Goal: Task Accomplishment & Management: Use online tool/utility

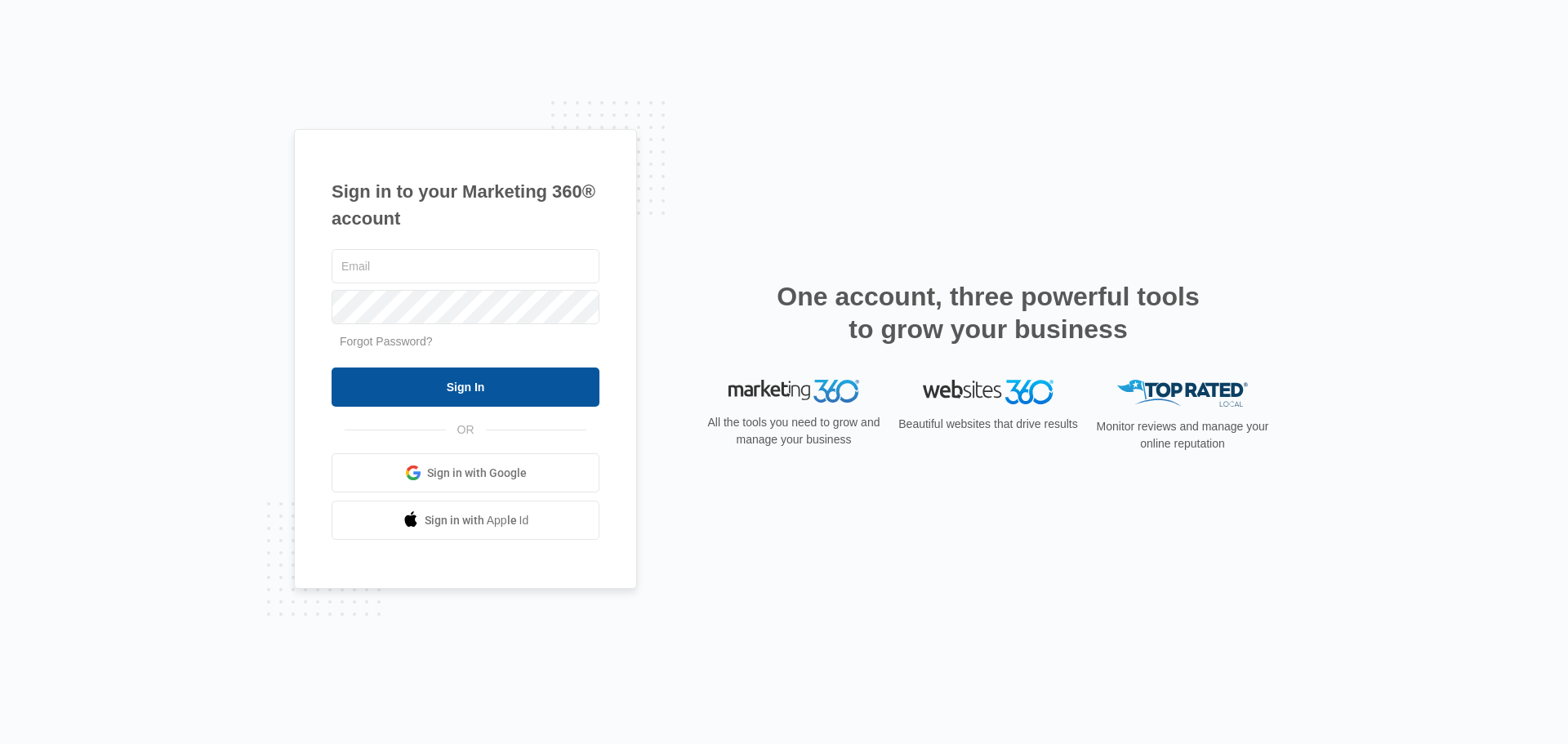
type input "[PERSON_NAME][EMAIL_ADDRESS][DOMAIN_NAME]"
click at [498, 388] on input "Sign In" at bounding box center [466, 387] width 268 height 40
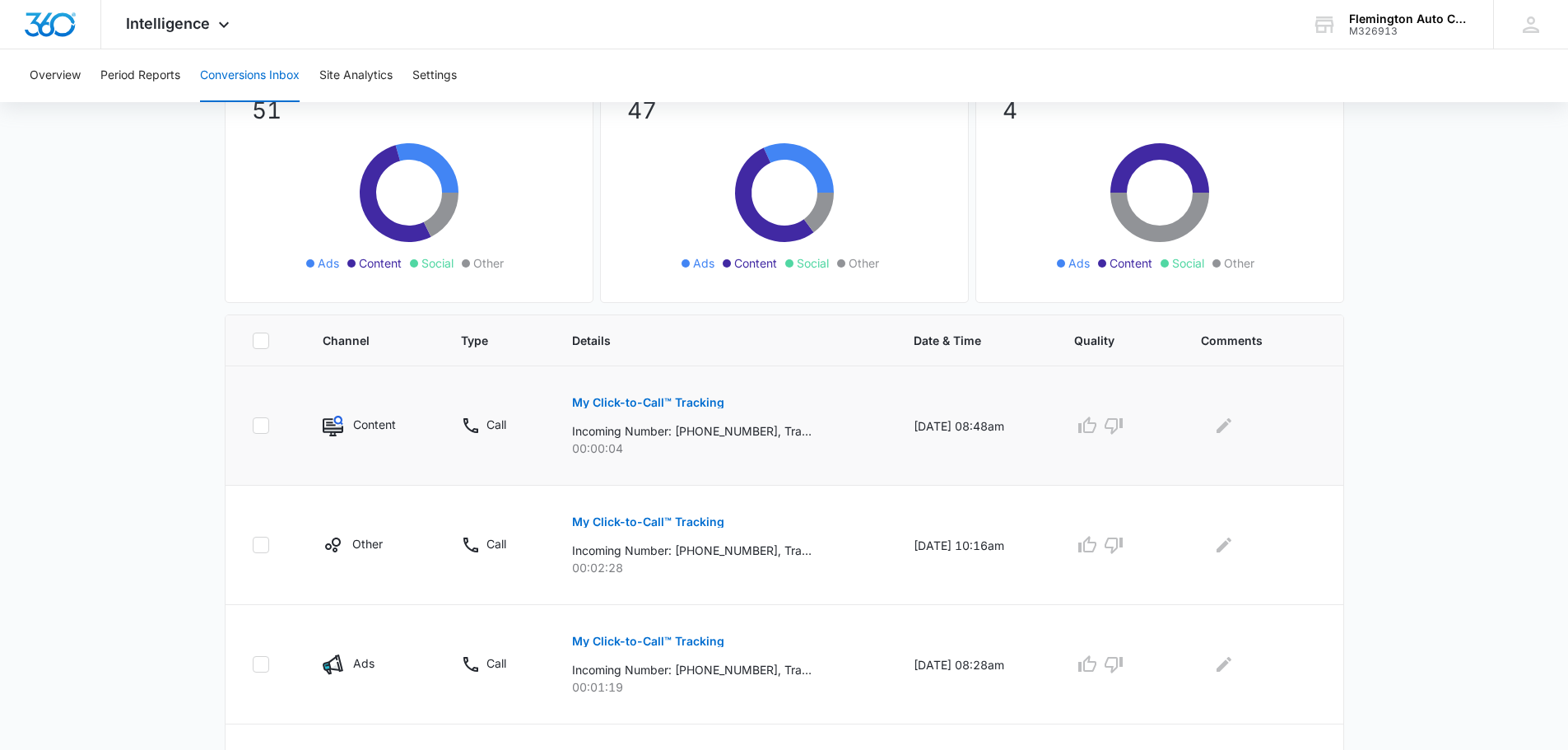
scroll to position [165, 0]
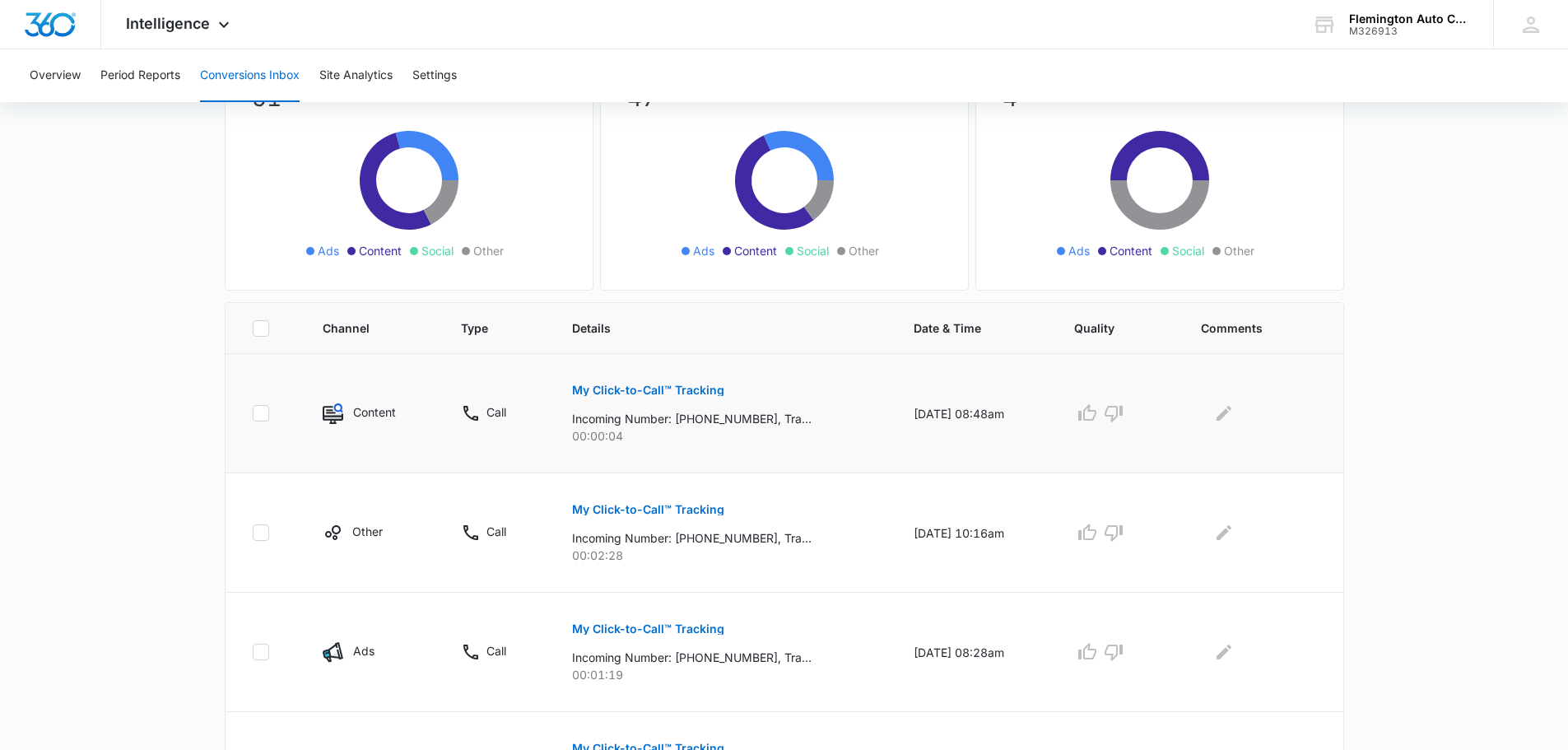
click at [649, 386] on p "My Click-to-Call™ Tracking" at bounding box center [648, 390] width 152 height 11
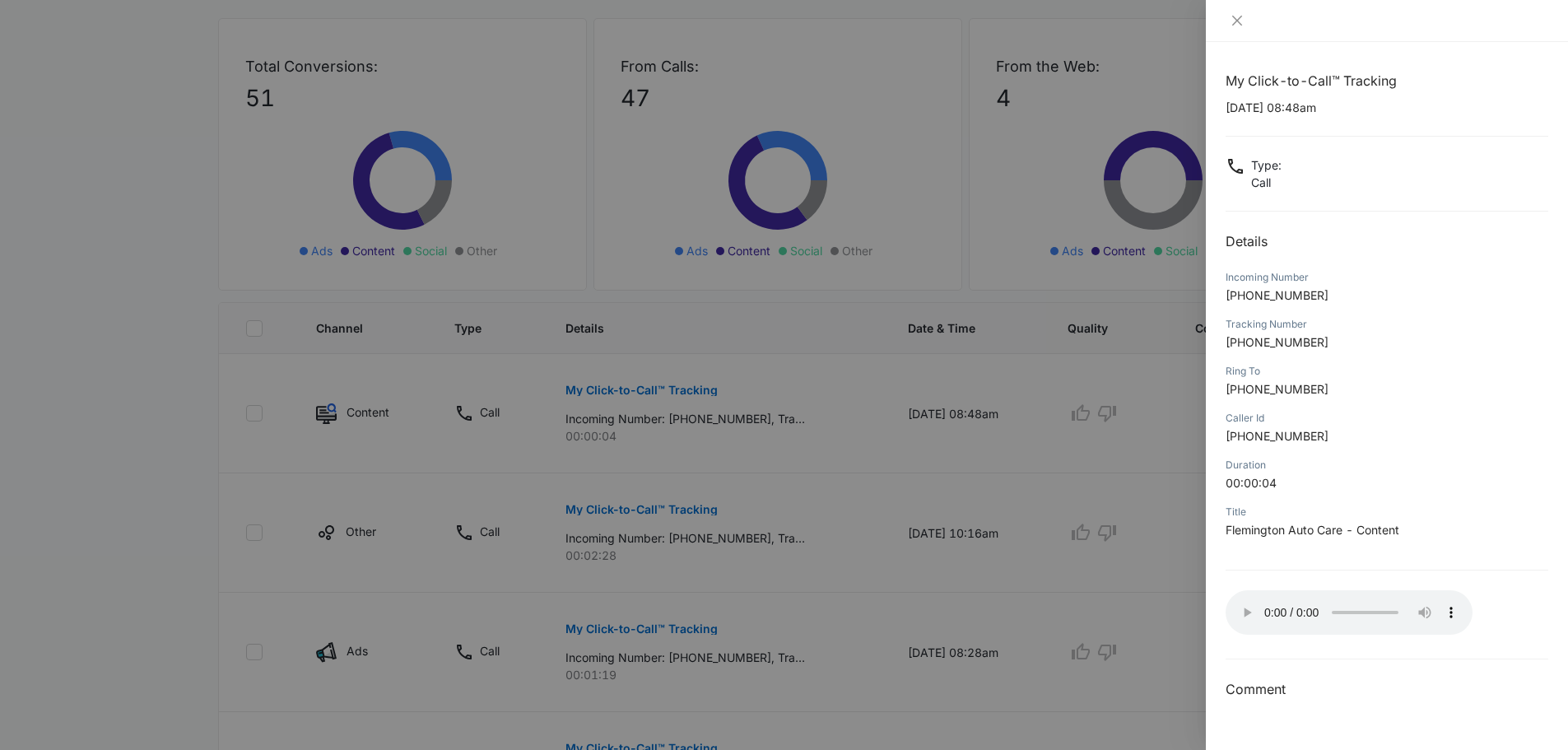
click at [1466, 437] on p "[PHONE_NUMBER]" at bounding box center [1386, 436] width 323 height 17
click at [145, 301] on div at bounding box center [784, 375] width 1568 height 750
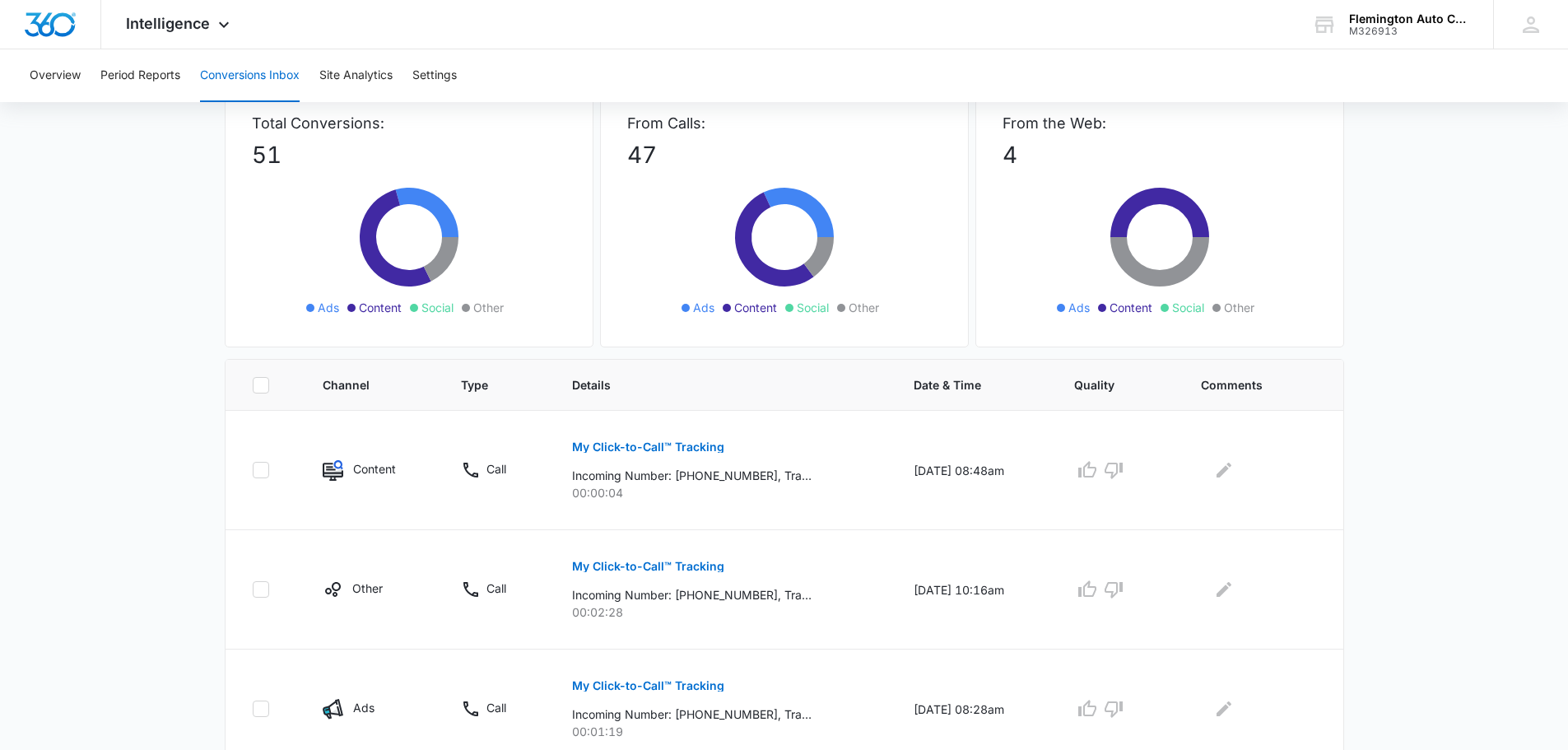
scroll to position [82, 0]
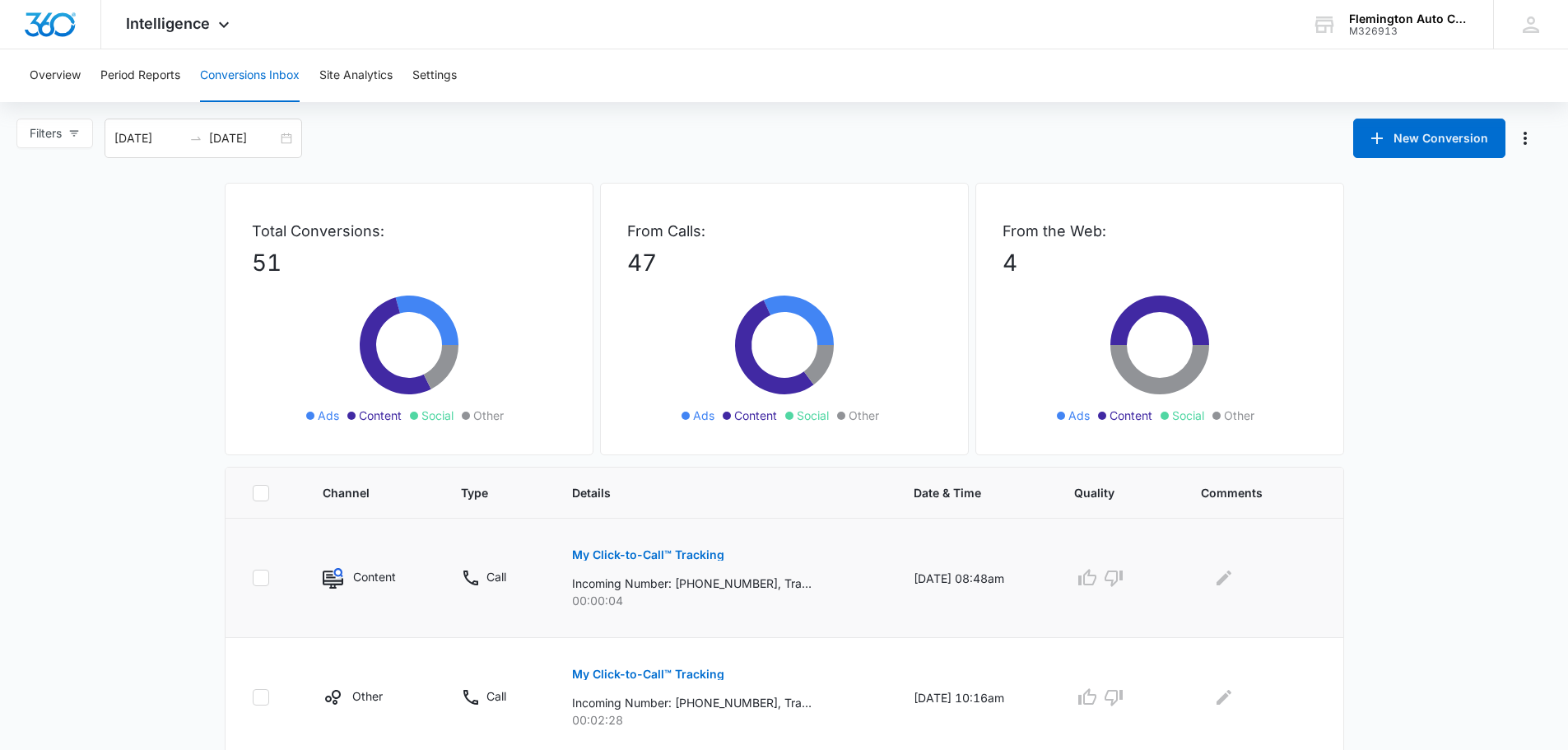
click at [642, 556] on p "My Click-to-Call™ Tracking" at bounding box center [648, 555] width 152 height 11
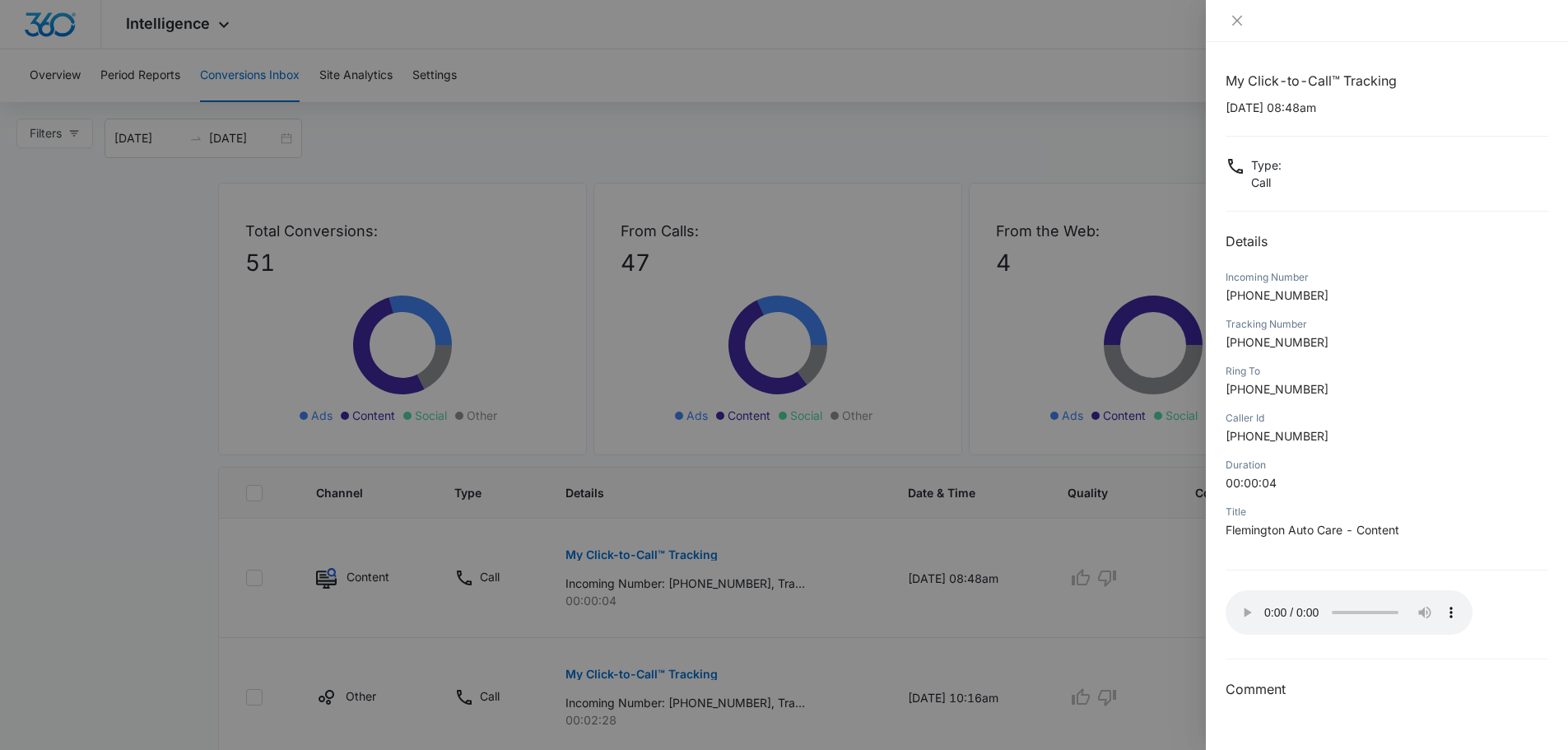
click at [125, 381] on div at bounding box center [784, 375] width 1568 height 750
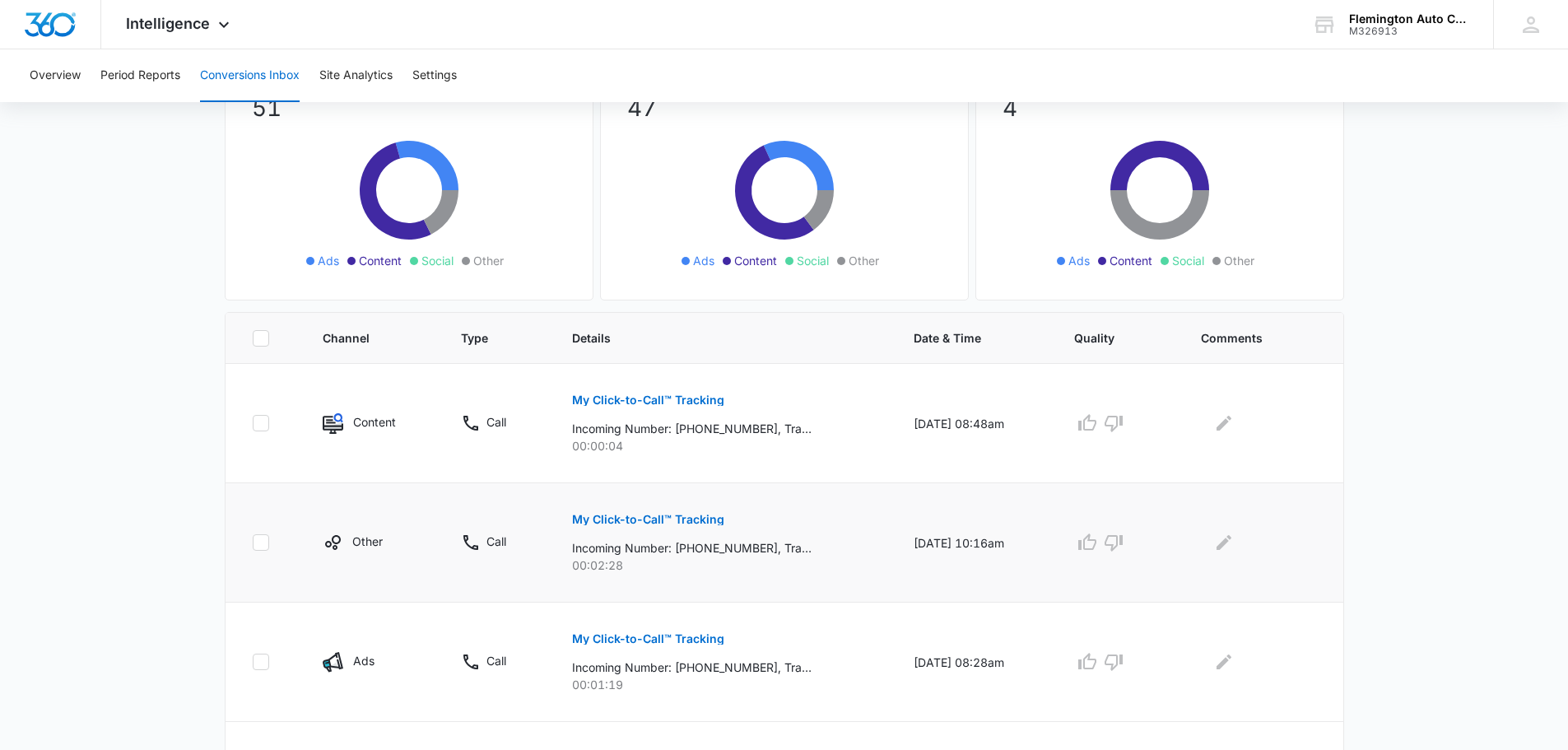
scroll to position [165, 0]
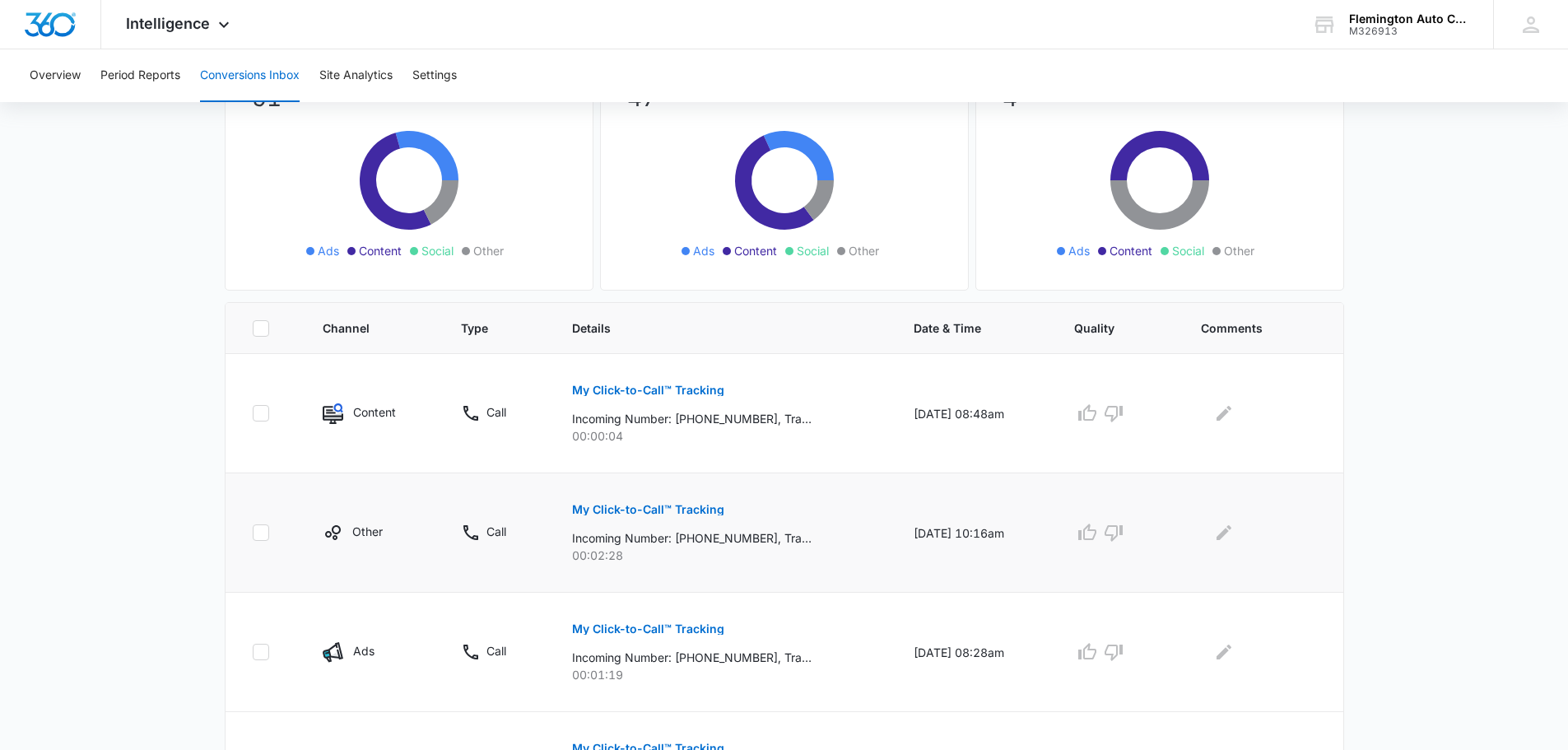
click at [629, 504] on p "My Click-to-Call™ Tracking" at bounding box center [648, 509] width 152 height 11
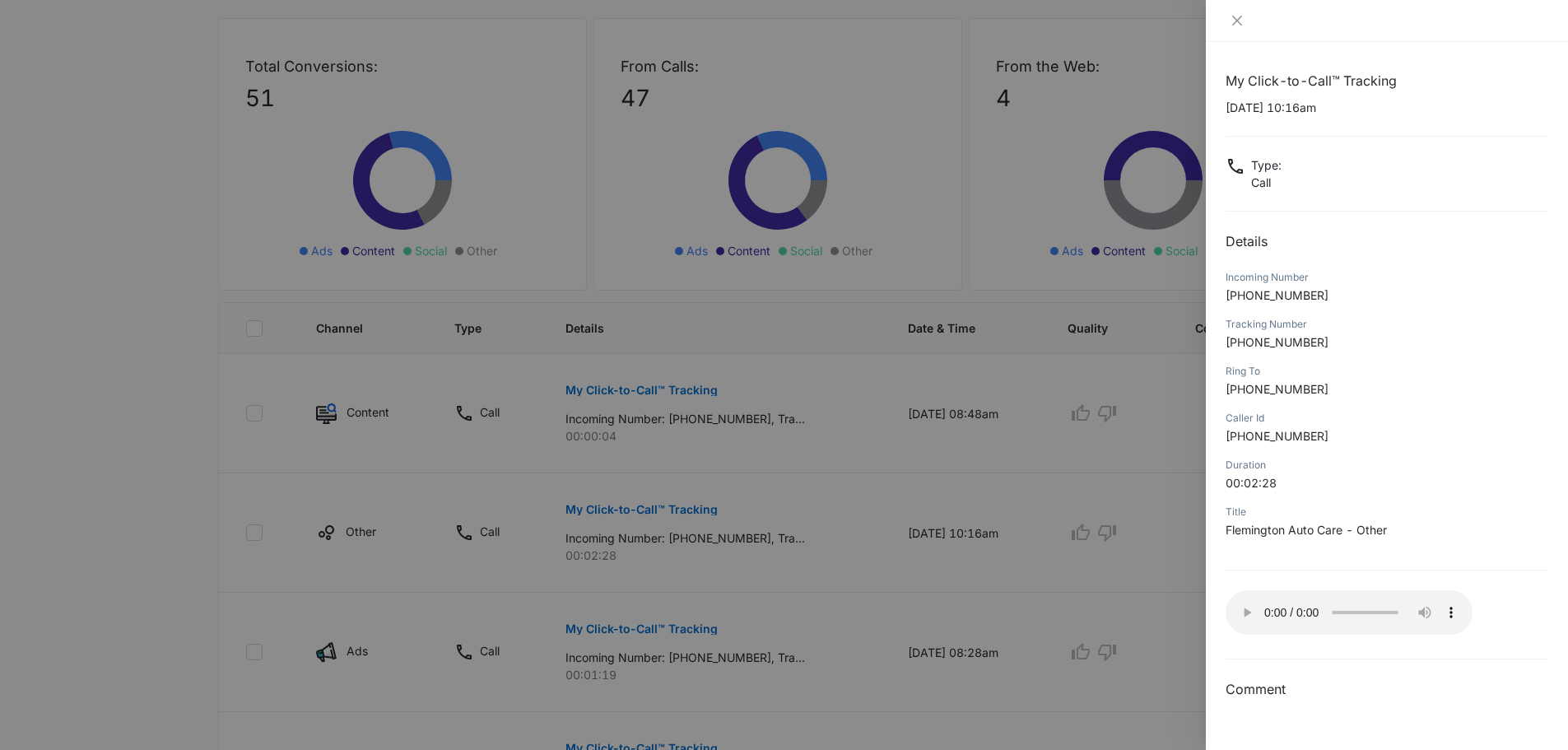
click at [130, 491] on div at bounding box center [784, 375] width 1568 height 750
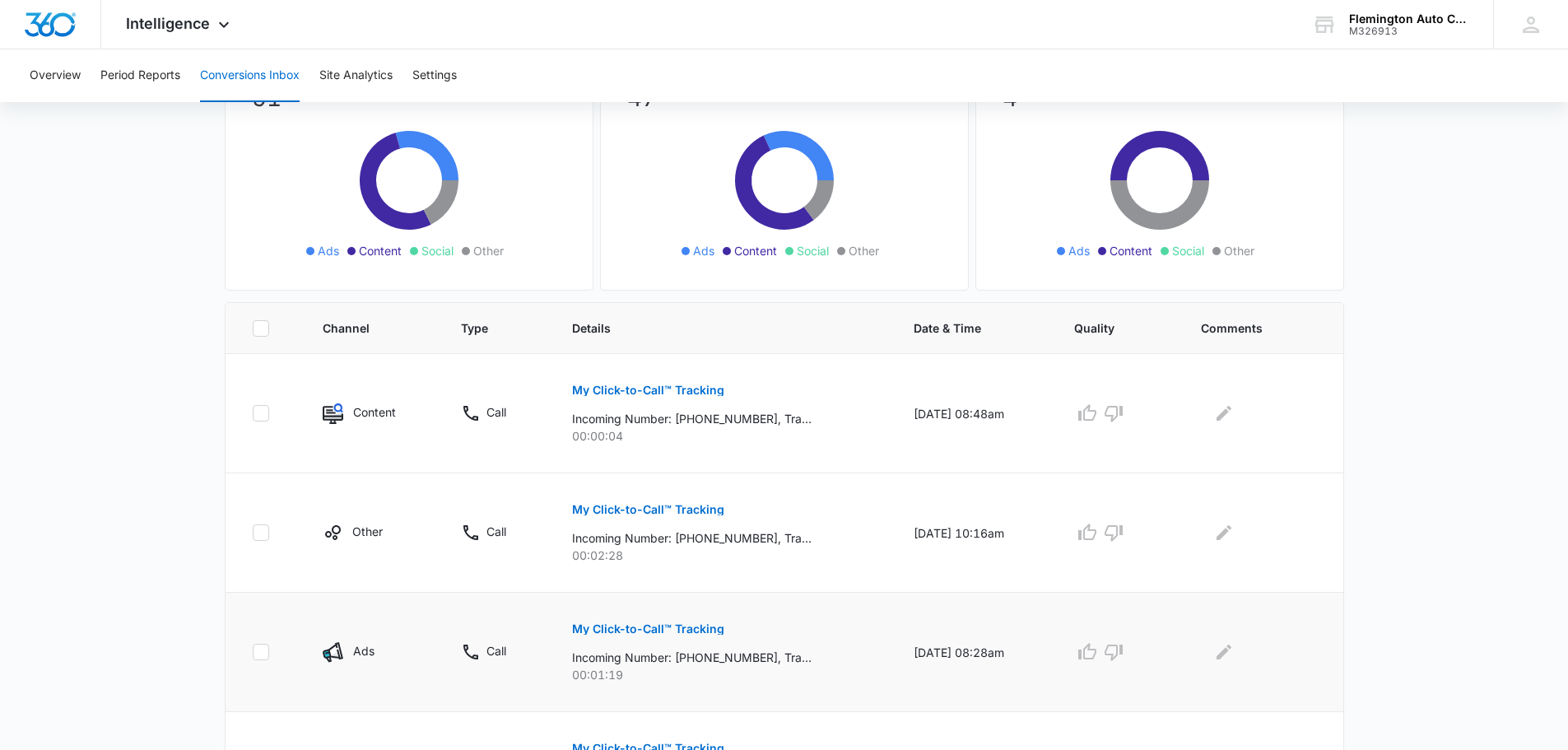
click at [643, 630] on p "My Click-to-Call™ Tracking" at bounding box center [648, 629] width 152 height 11
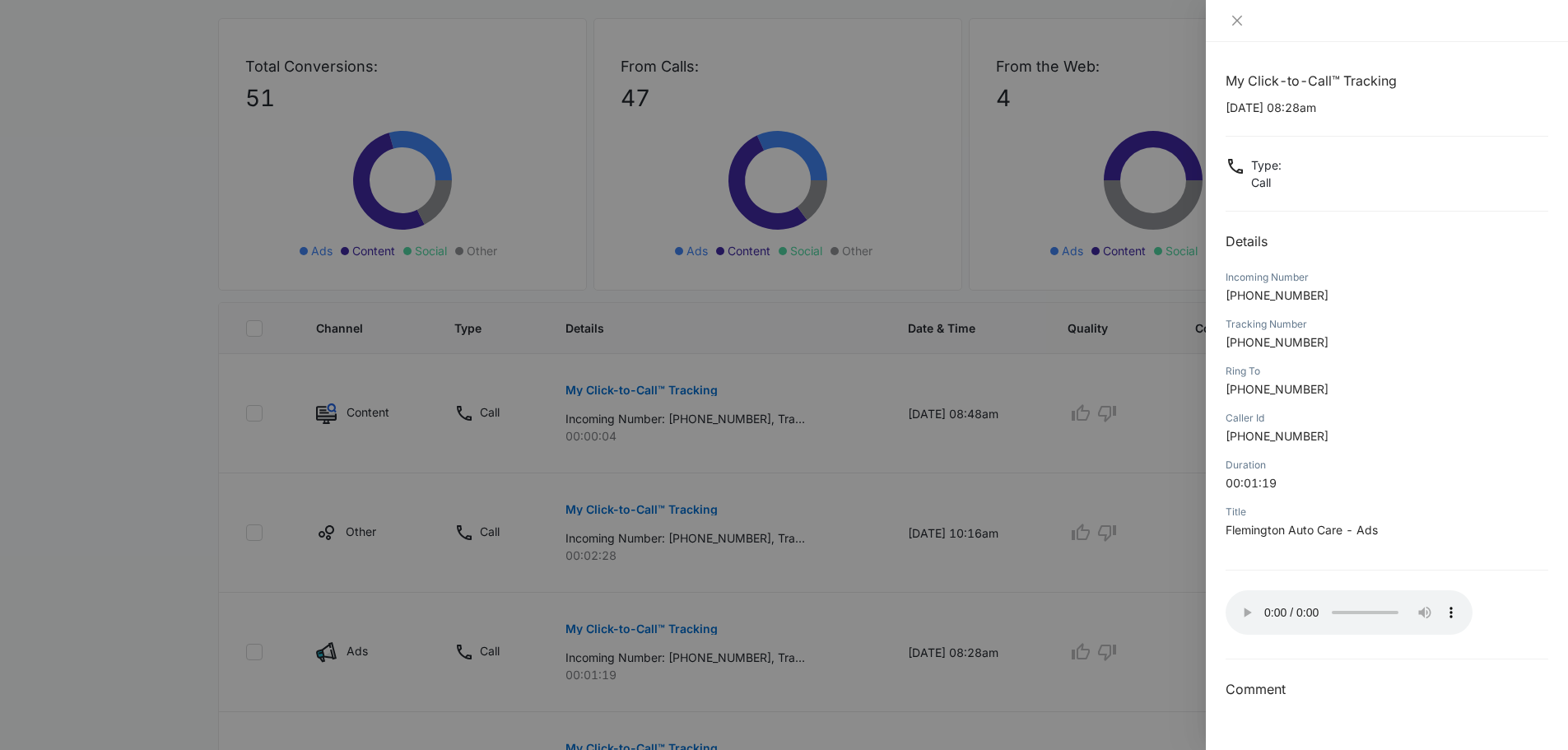
click at [169, 492] on div at bounding box center [784, 375] width 1568 height 750
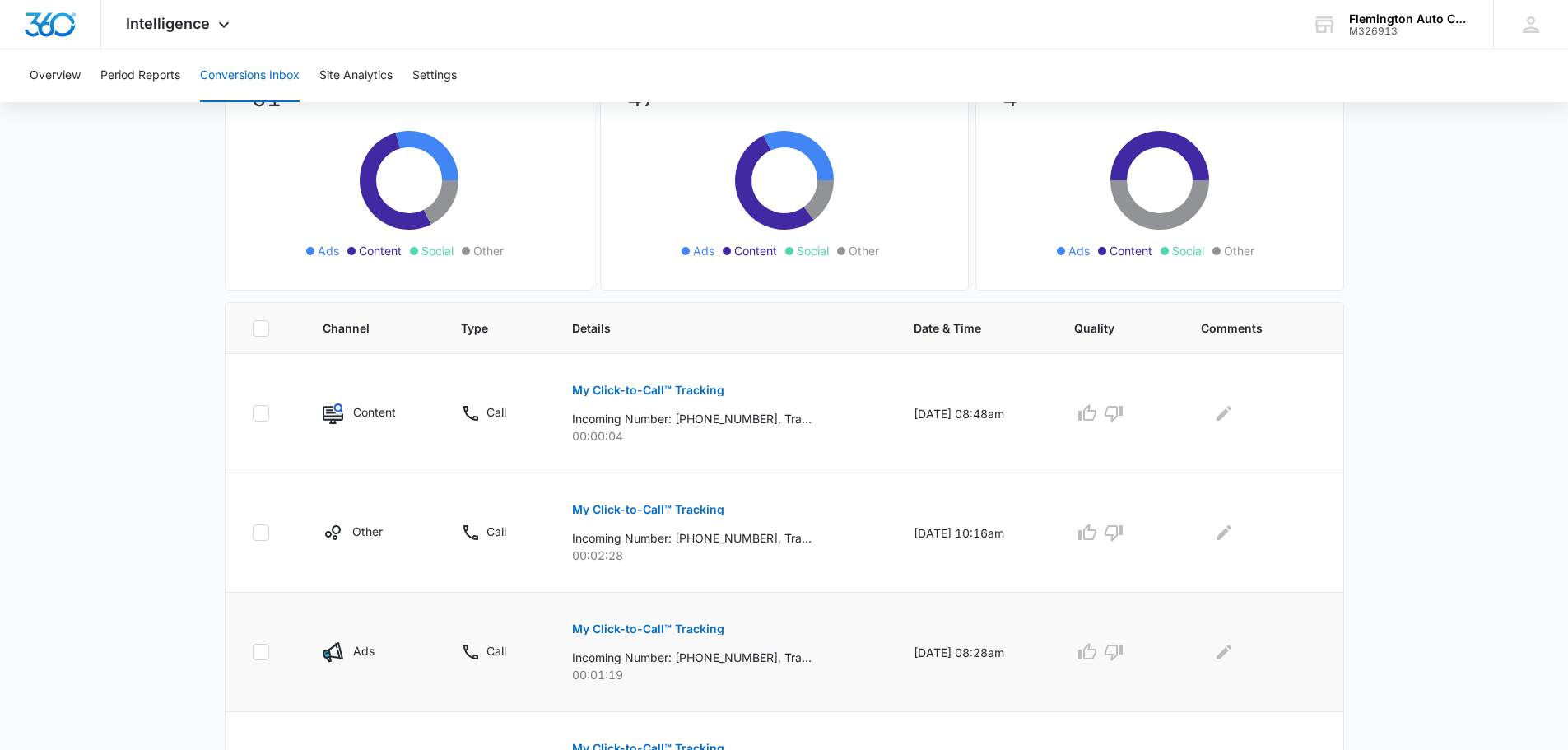
scroll to position [247, 0]
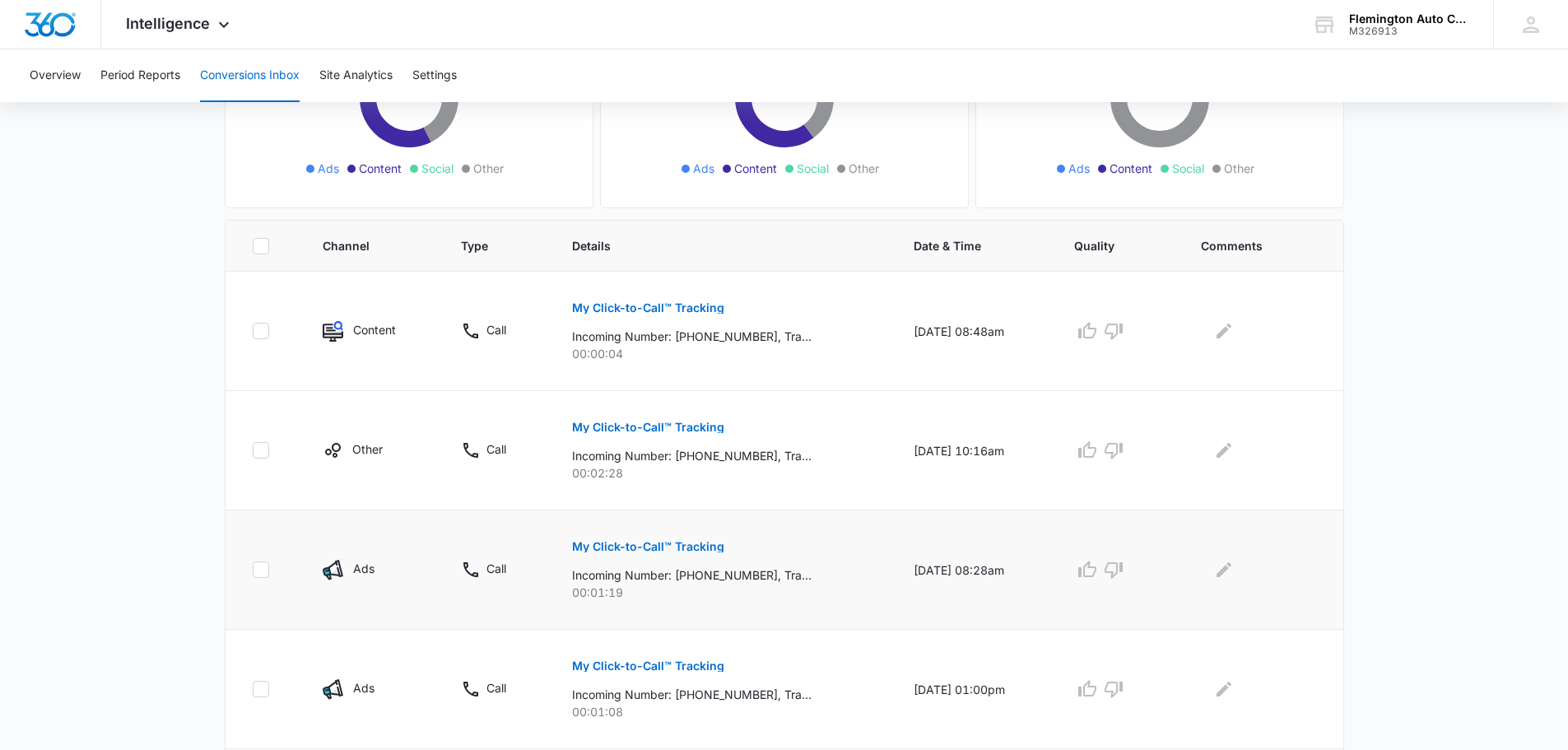
click at [670, 547] on p "My Click-to-Call™ Tracking" at bounding box center [648, 546] width 152 height 11
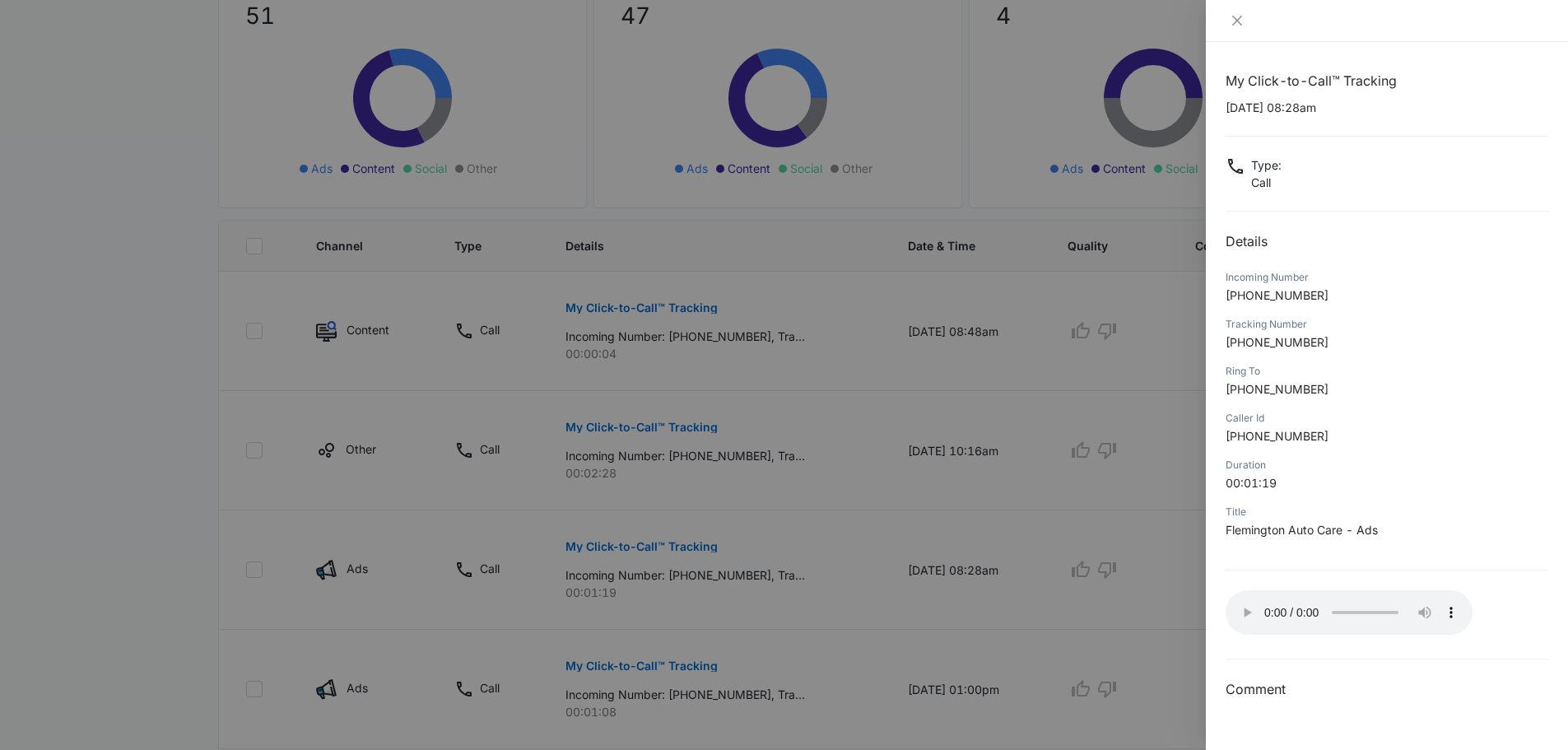
click at [1391, 298] on p "+17323067406" at bounding box center [1386, 295] width 323 height 17
click at [625, 310] on div at bounding box center [784, 375] width 1568 height 750
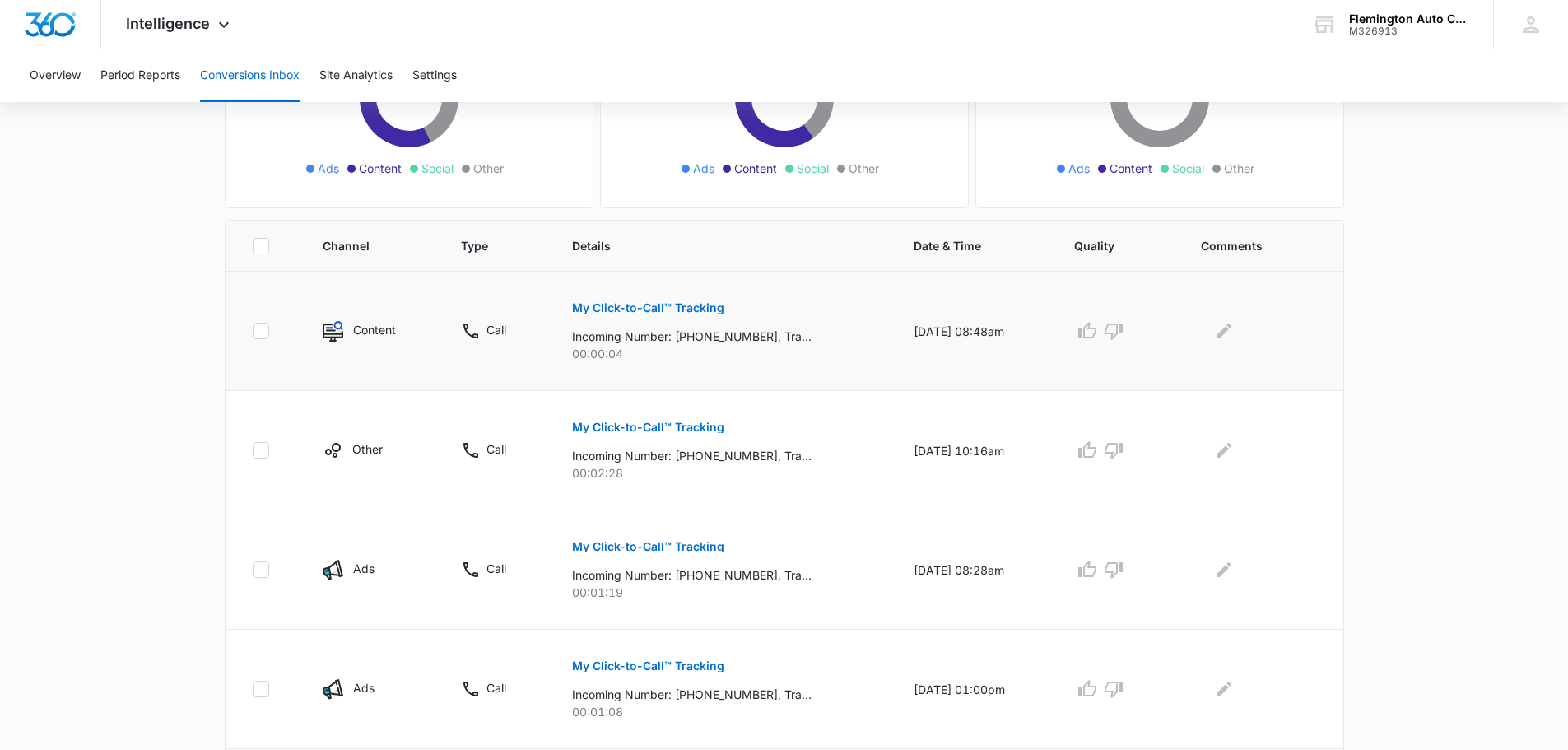
click at [629, 309] on p "My Click-to-Call™ Tracking" at bounding box center [648, 307] width 152 height 11
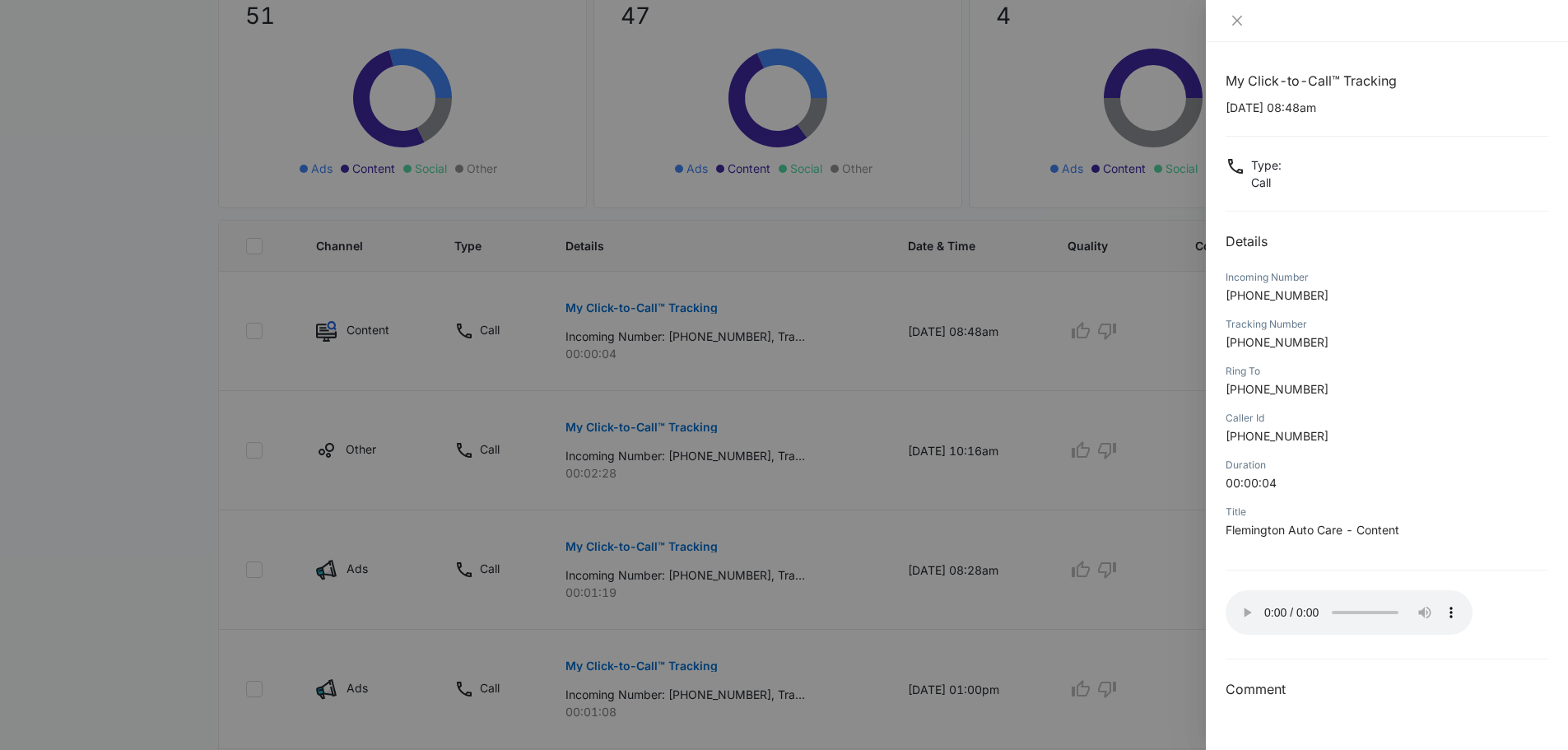
click at [125, 359] on div at bounding box center [784, 375] width 1568 height 750
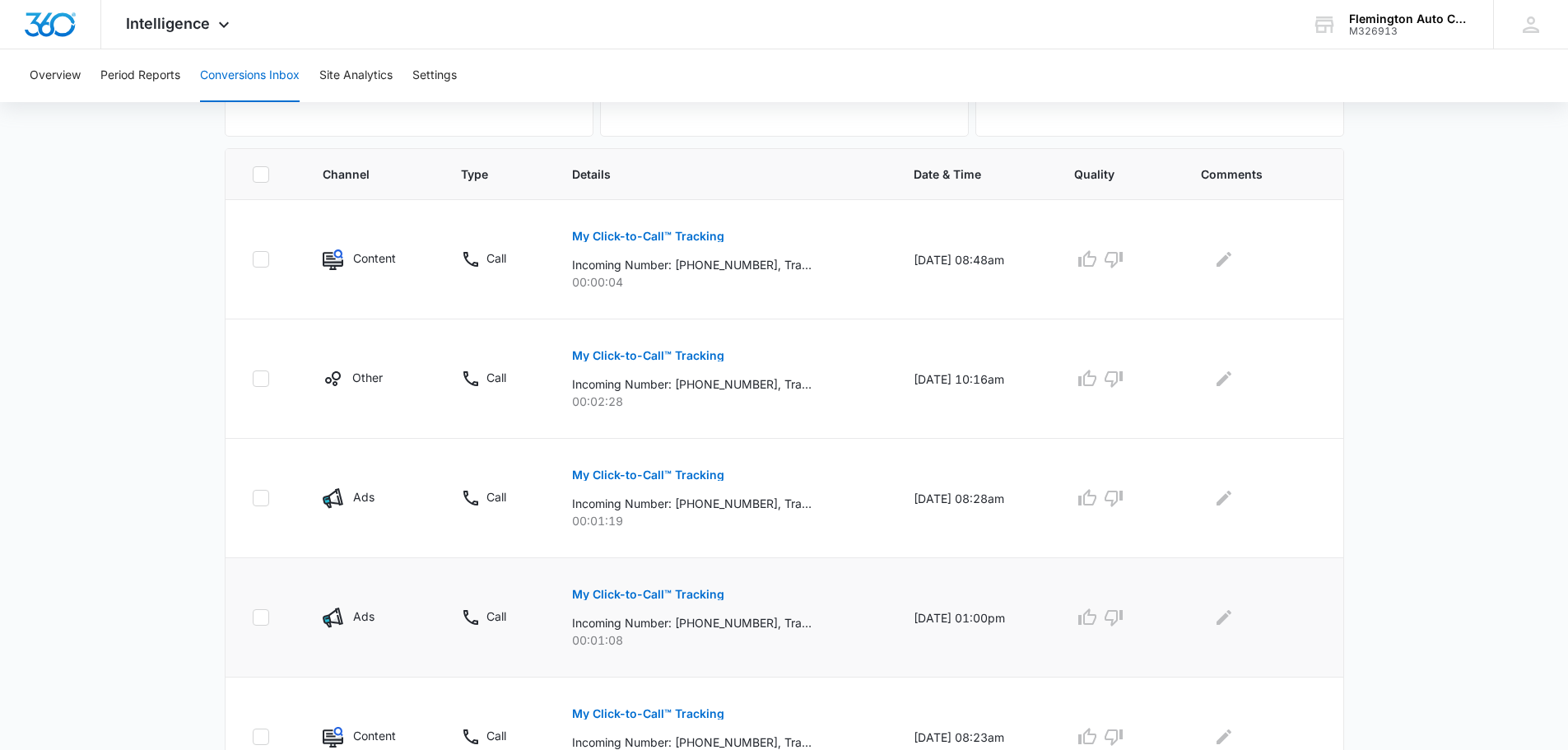
scroll to position [411, 0]
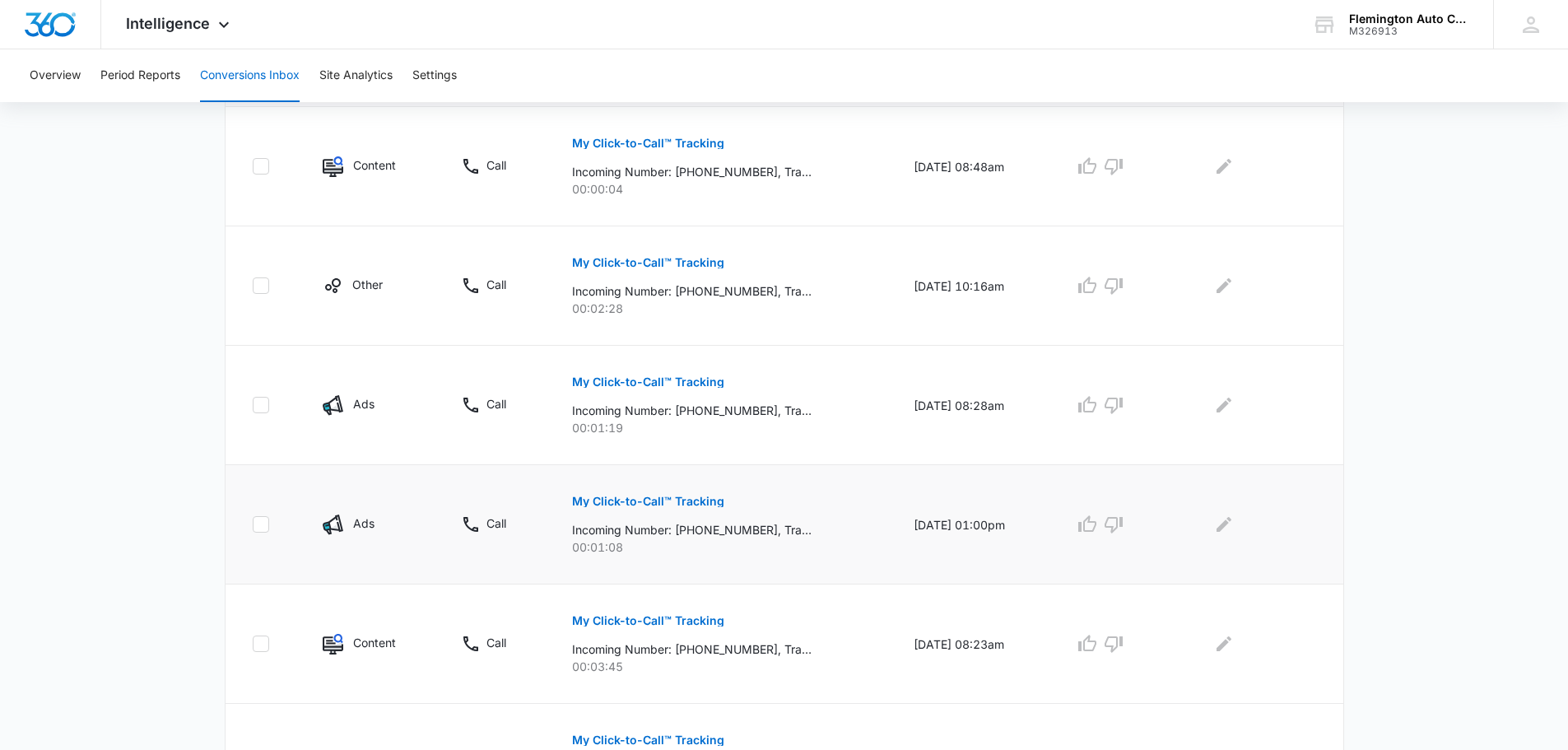
click at [665, 503] on p "My Click-to-Call™ Tracking" at bounding box center [648, 502] width 152 height 11
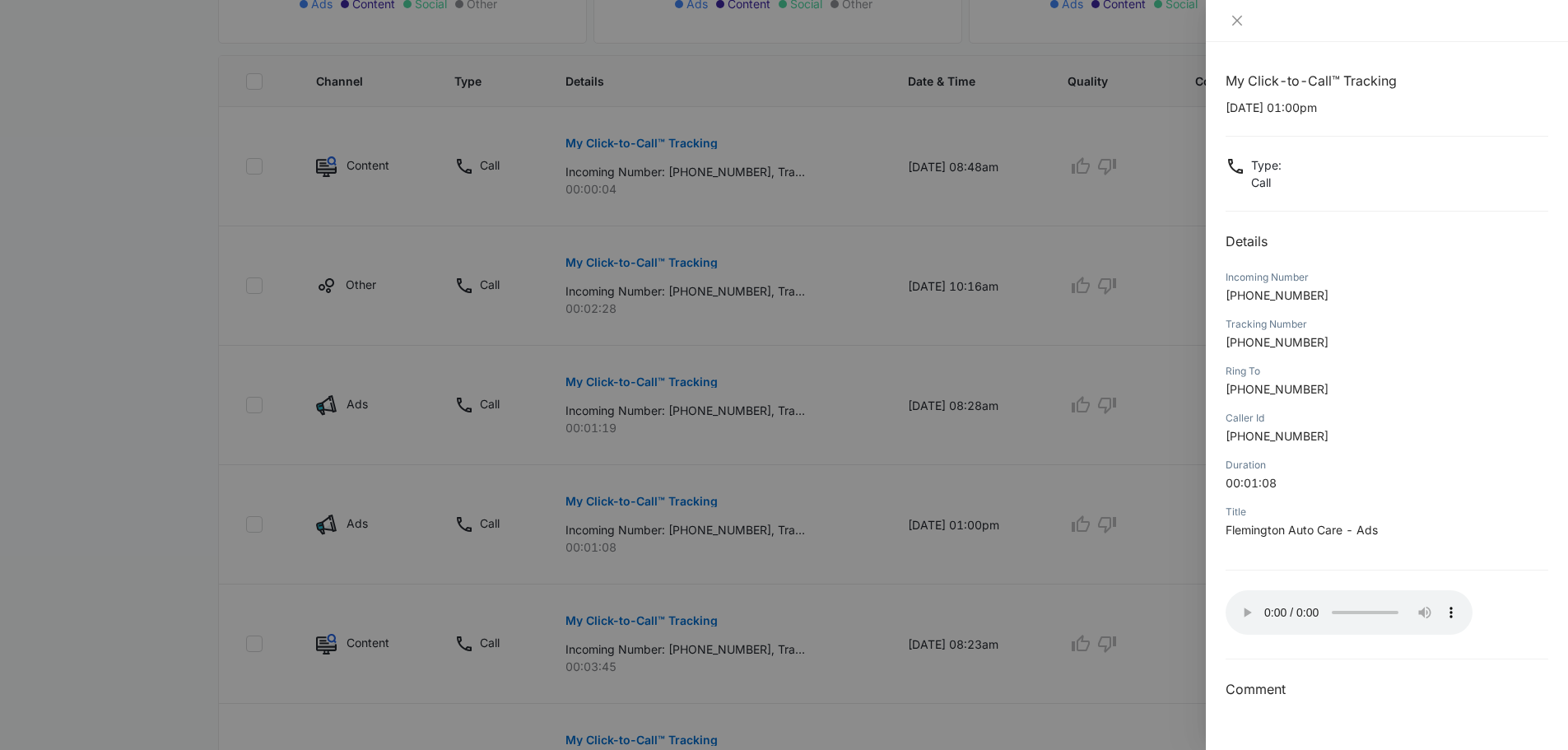
click at [186, 416] on div at bounding box center [784, 375] width 1568 height 750
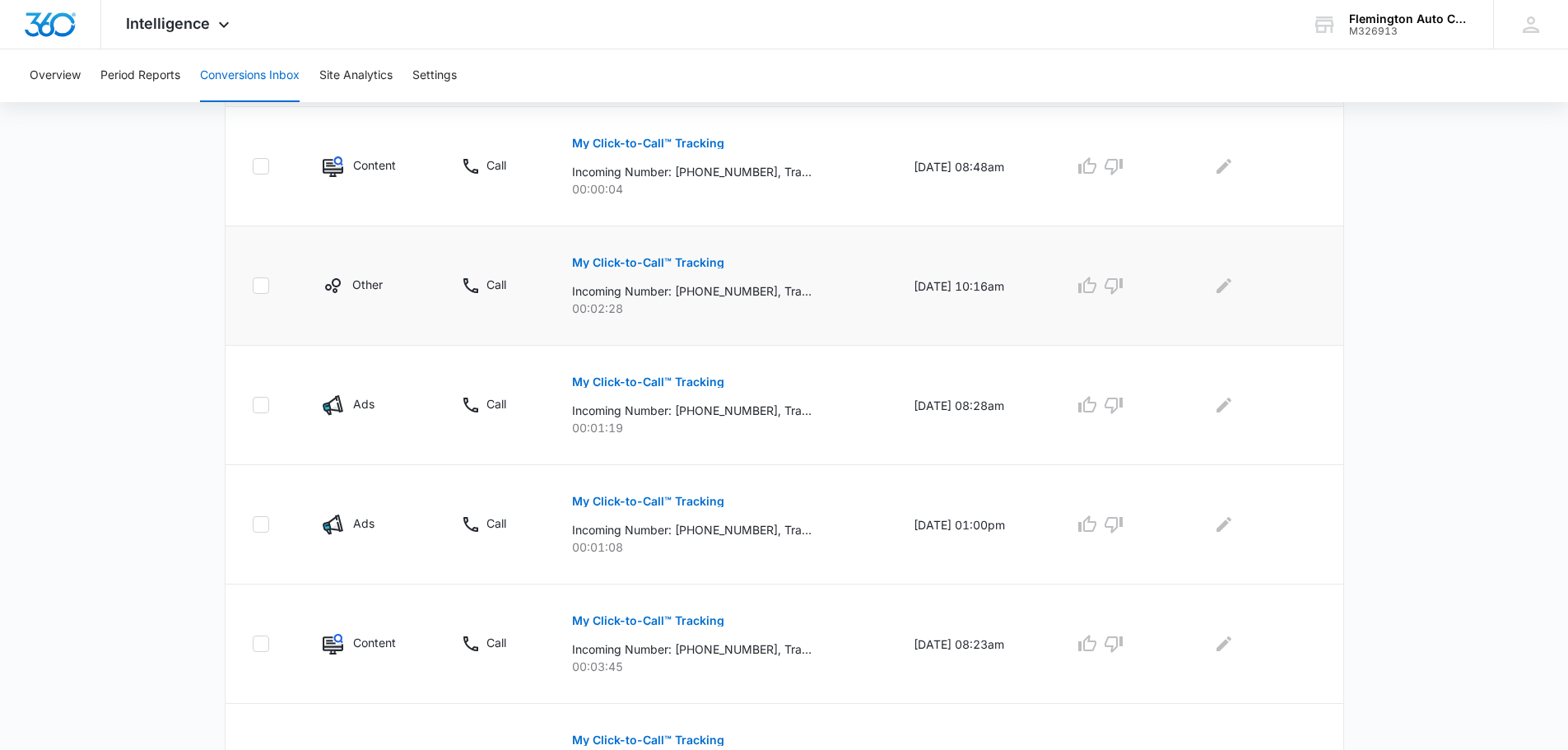
click at [678, 264] on p "My Click-to-Call™ Tracking" at bounding box center [648, 263] width 152 height 11
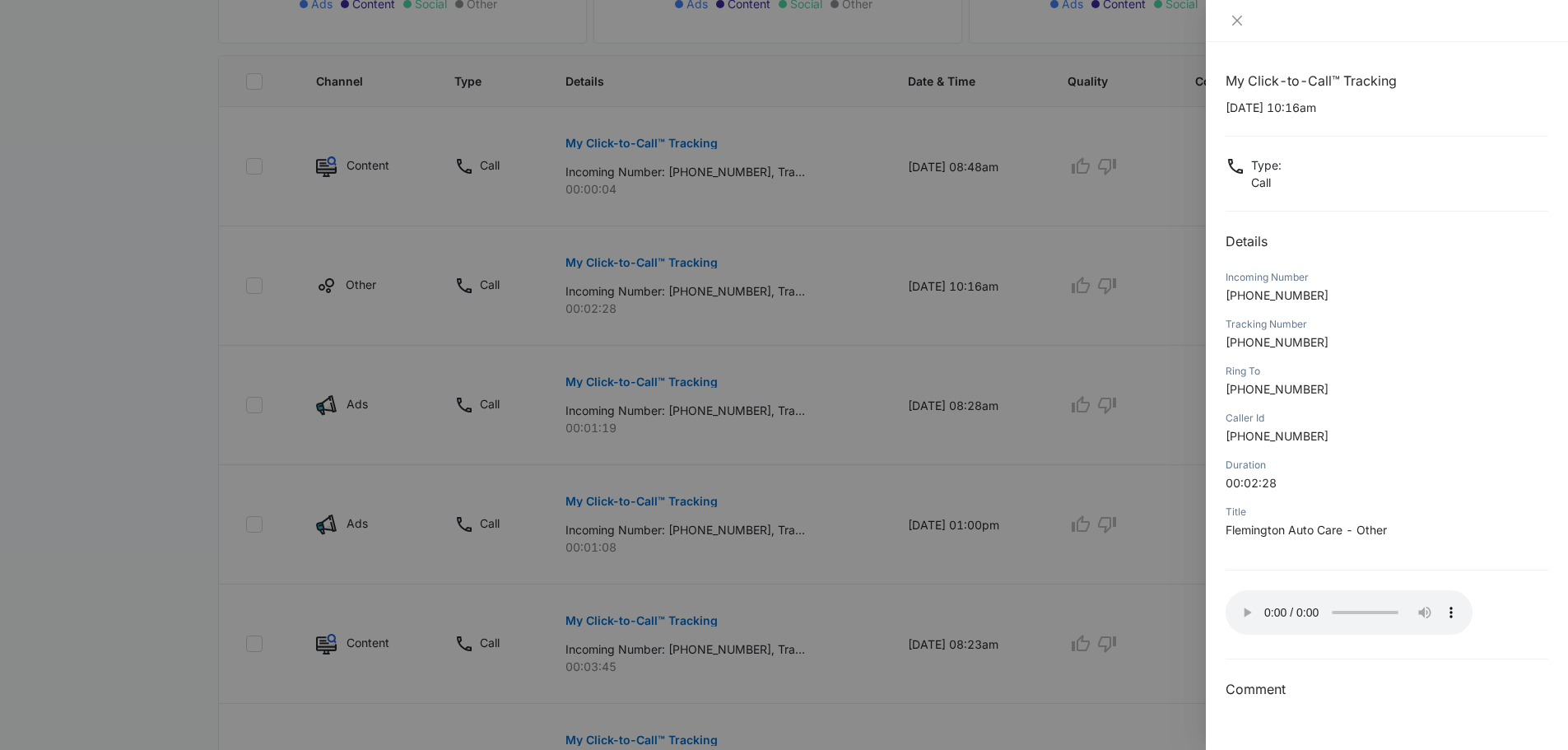
click at [667, 144] on div at bounding box center [784, 375] width 1568 height 750
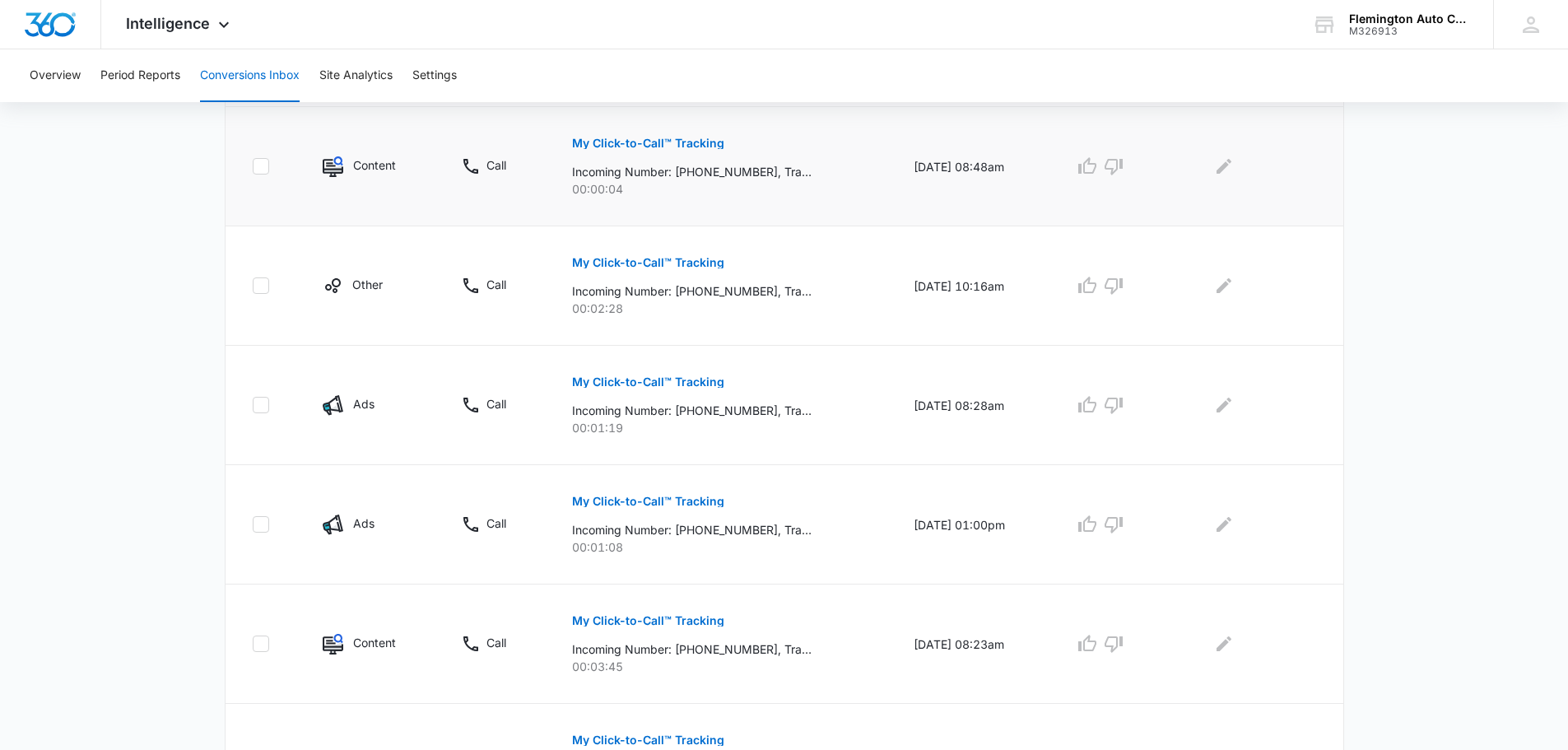
click at [671, 143] on p "My Click-to-Call™ Tracking" at bounding box center [648, 143] width 152 height 11
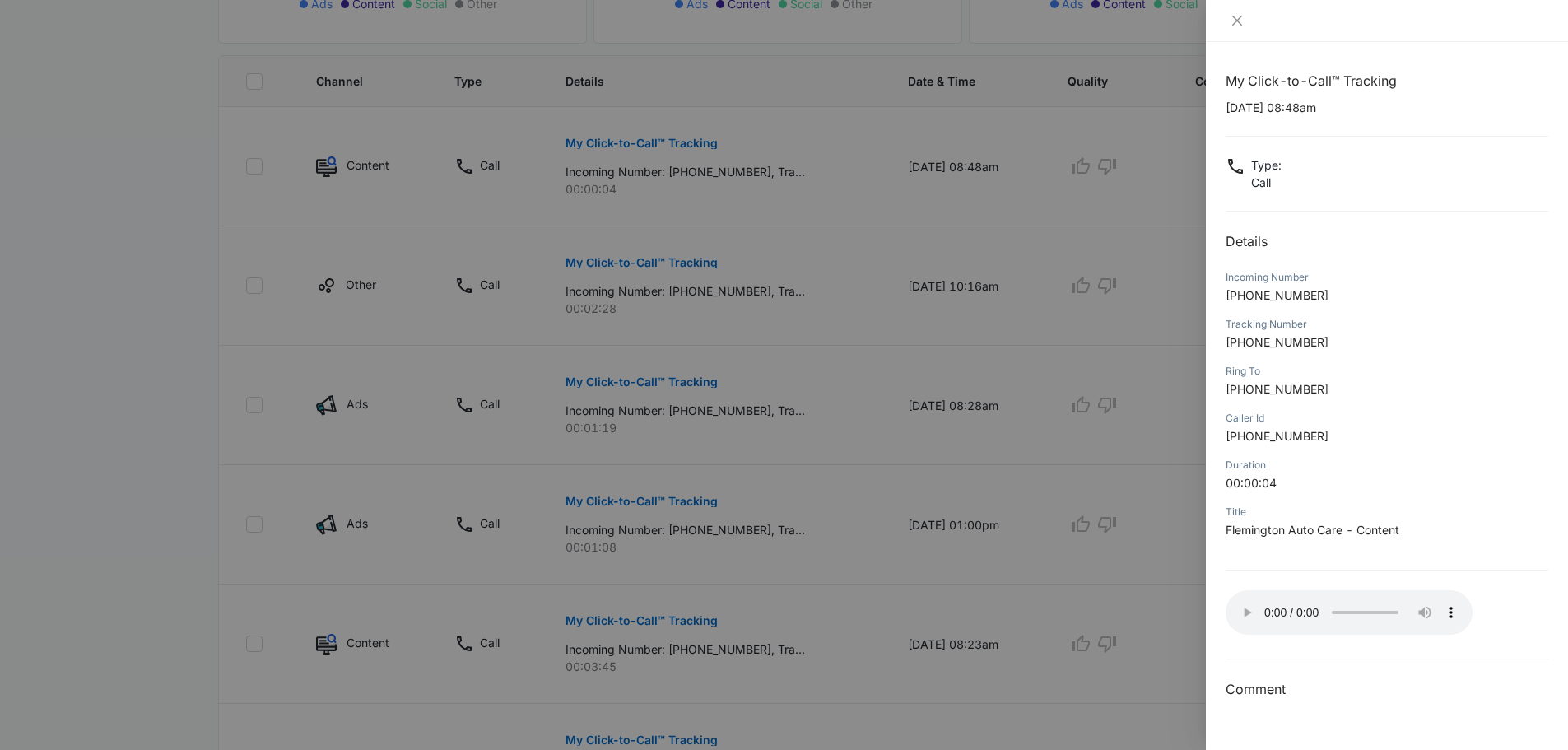
click at [91, 385] on div at bounding box center [784, 375] width 1568 height 750
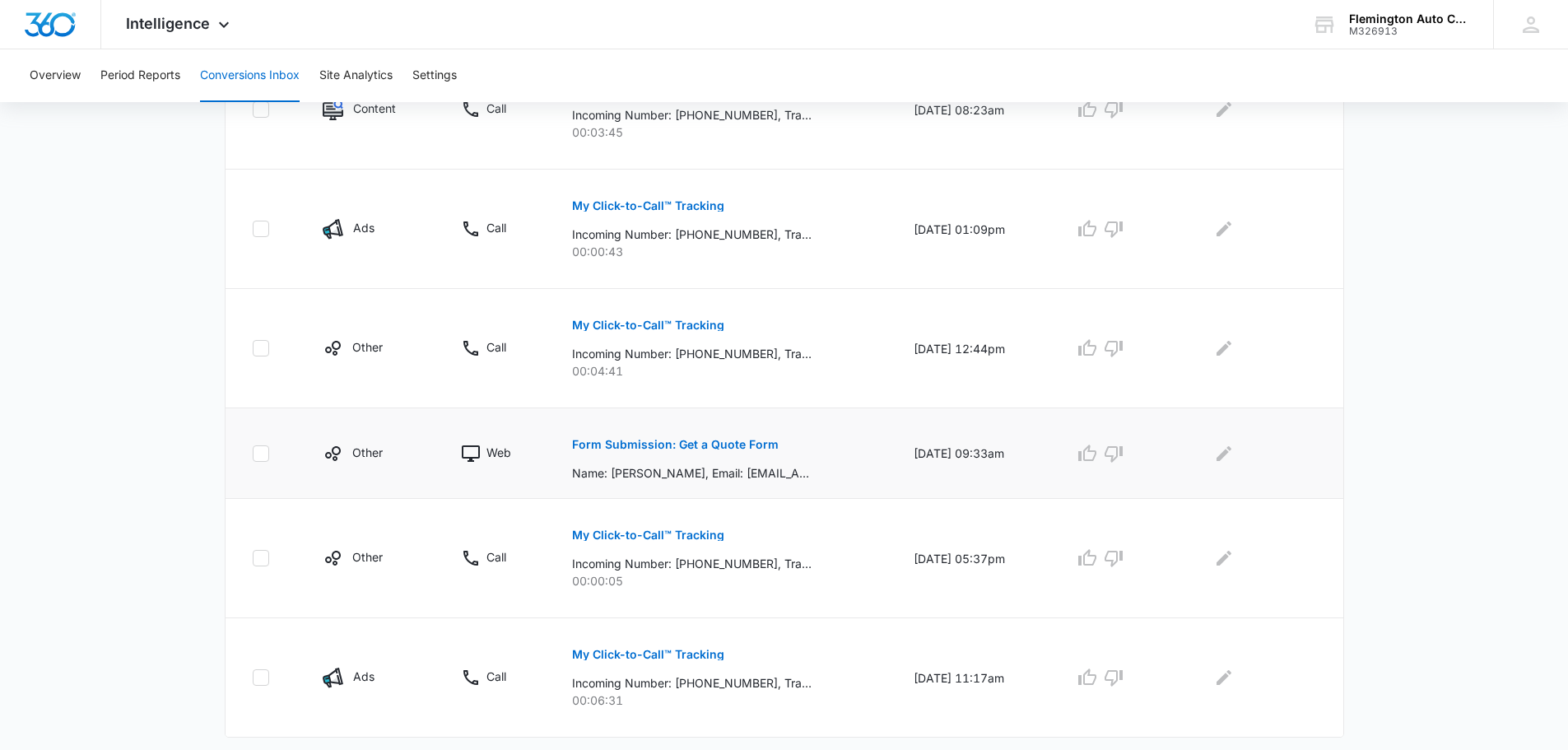
scroll to position [984, 0]
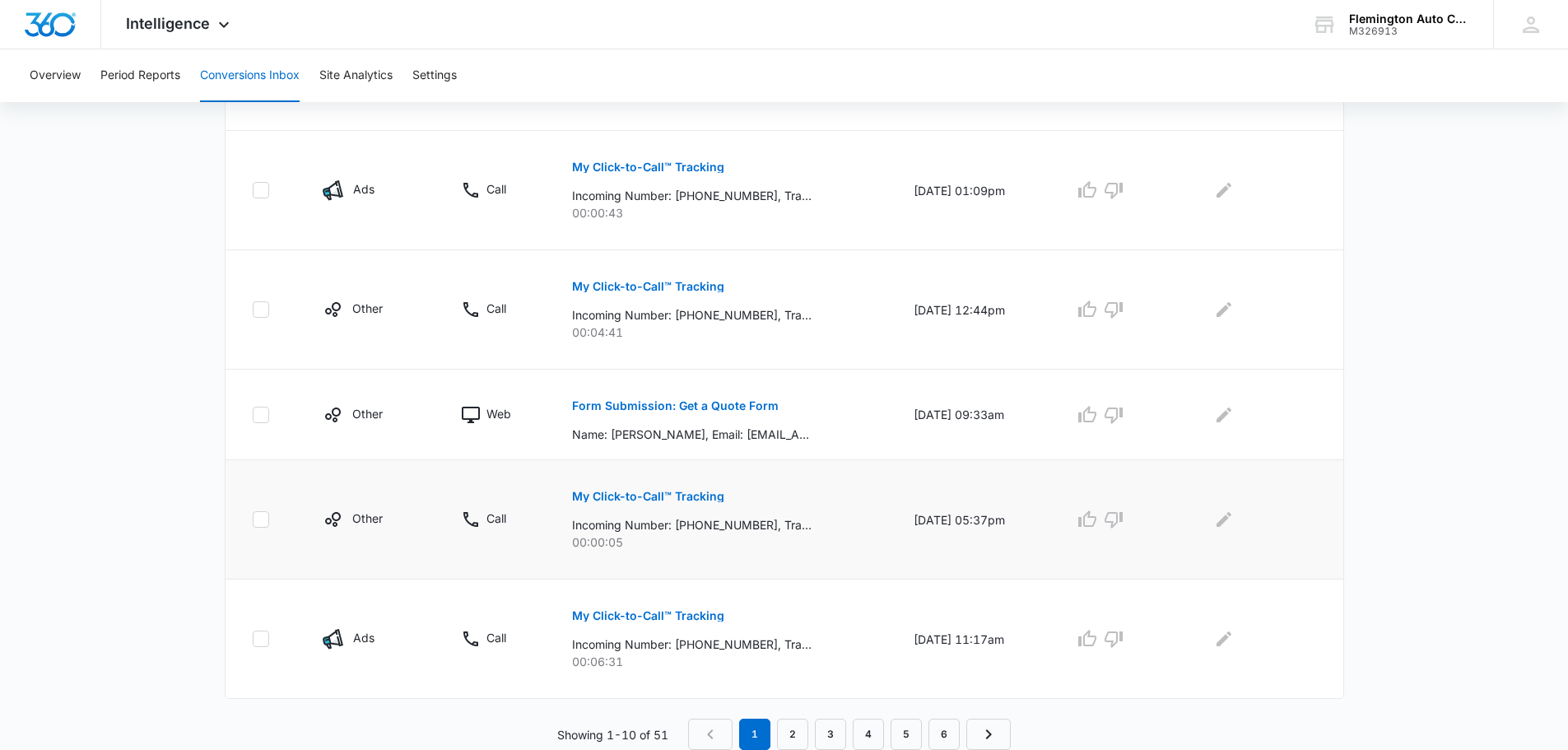
click at [667, 495] on p "My Click-to-Call™ Tracking" at bounding box center [648, 496] width 152 height 11
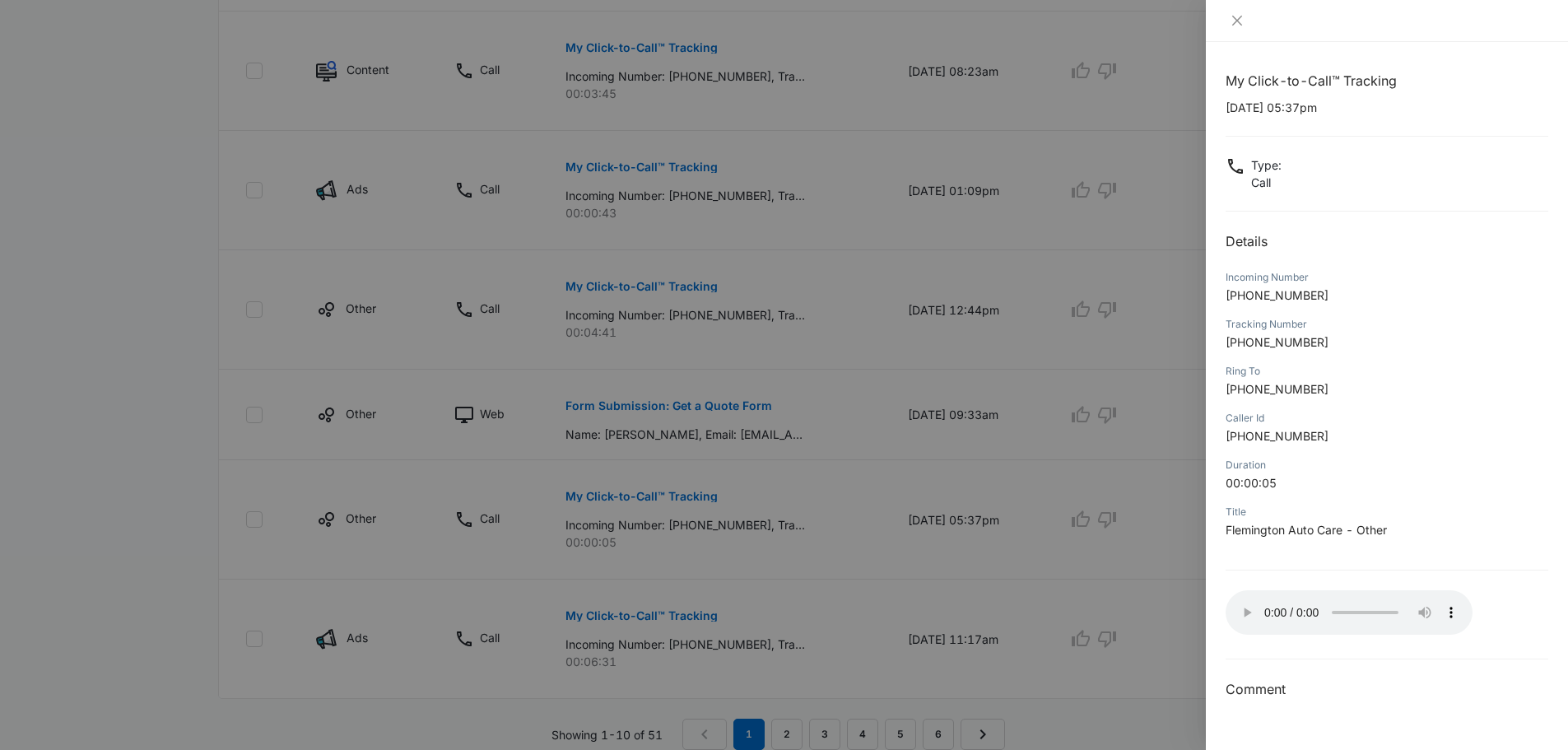
click at [943, 545] on div at bounding box center [784, 375] width 1568 height 750
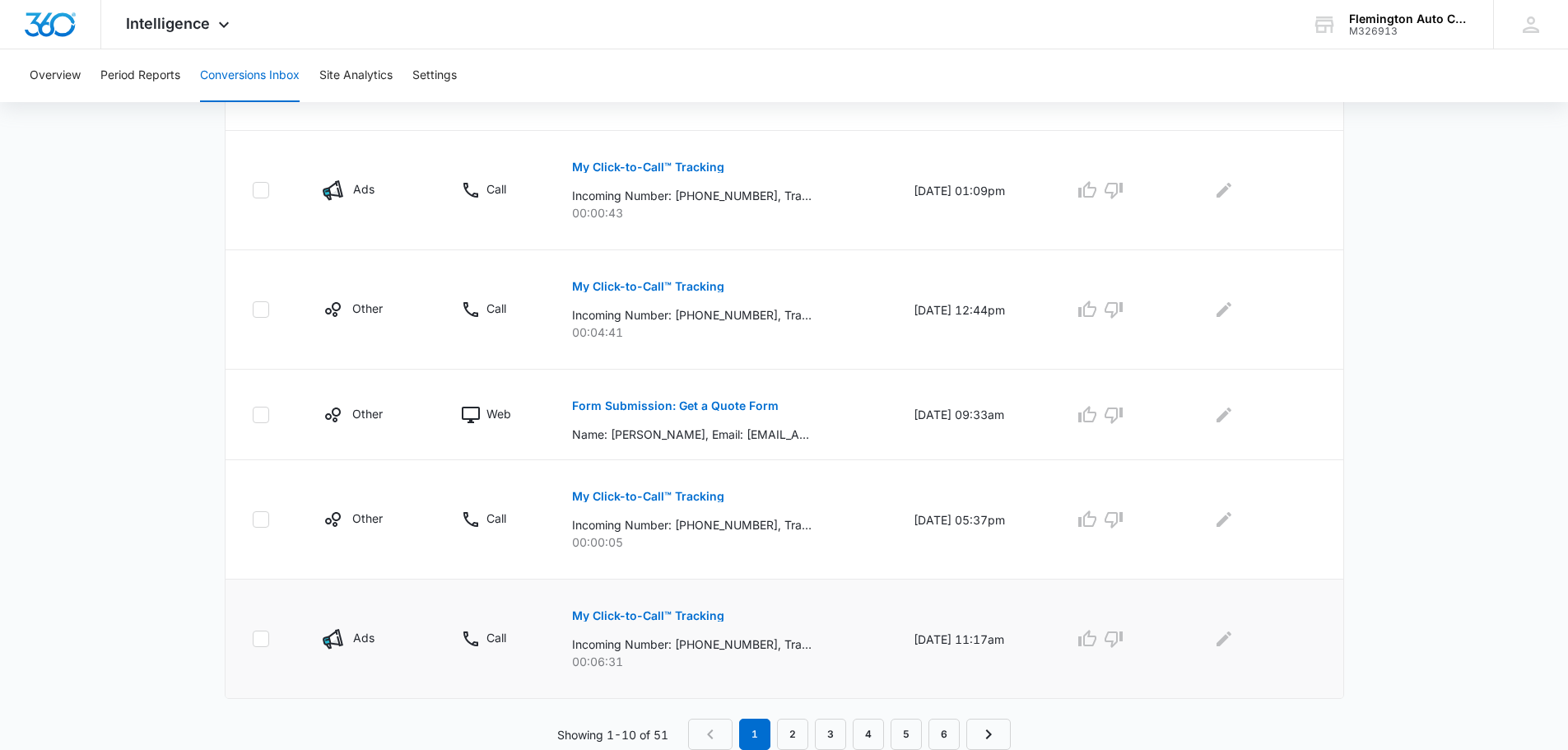
click at [640, 611] on p "My Click-to-Call™ Tracking" at bounding box center [648, 616] width 152 height 11
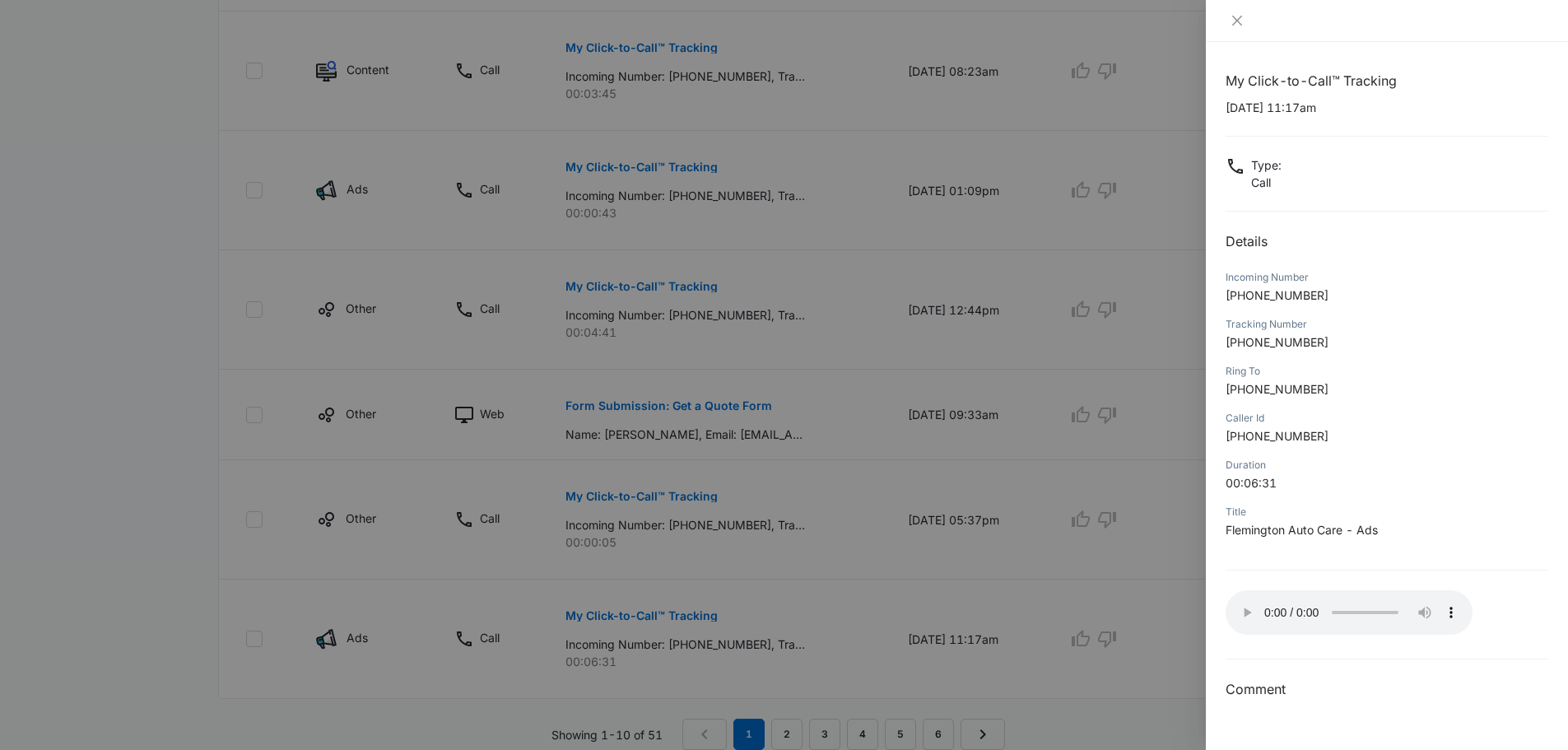
click at [107, 502] on div at bounding box center [784, 375] width 1568 height 750
